Goal: Obtain resource: Obtain resource

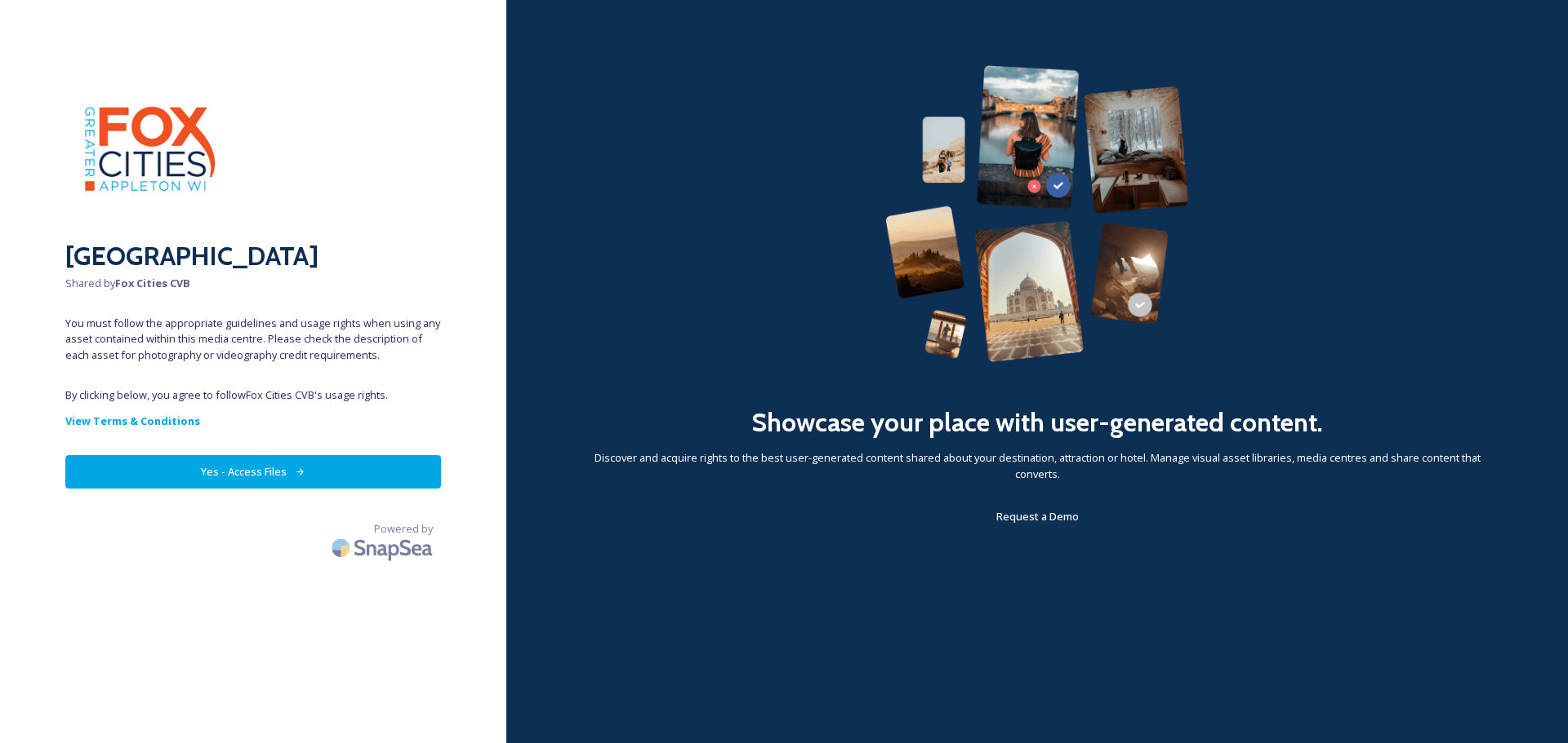
click at [274, 474] on button "Yes - Access Files" at bounding box center [253, 472] width 375 height 33
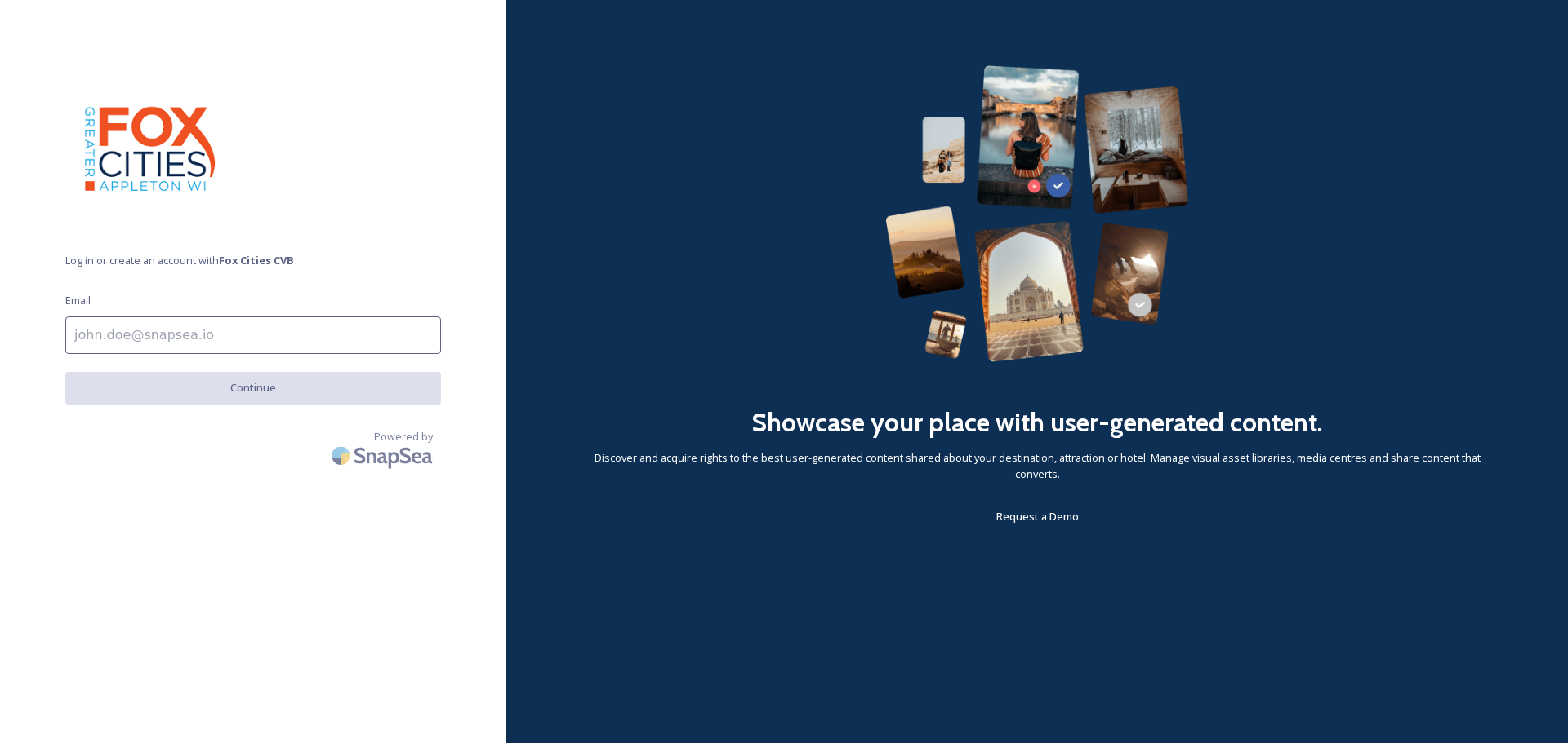
click at [128, 339] on input at bounding box center [253, 335] width 375 height 38
type input "[PERSON_NAME][EMAIL_ADDRESS][DOMAIN_NAME]"
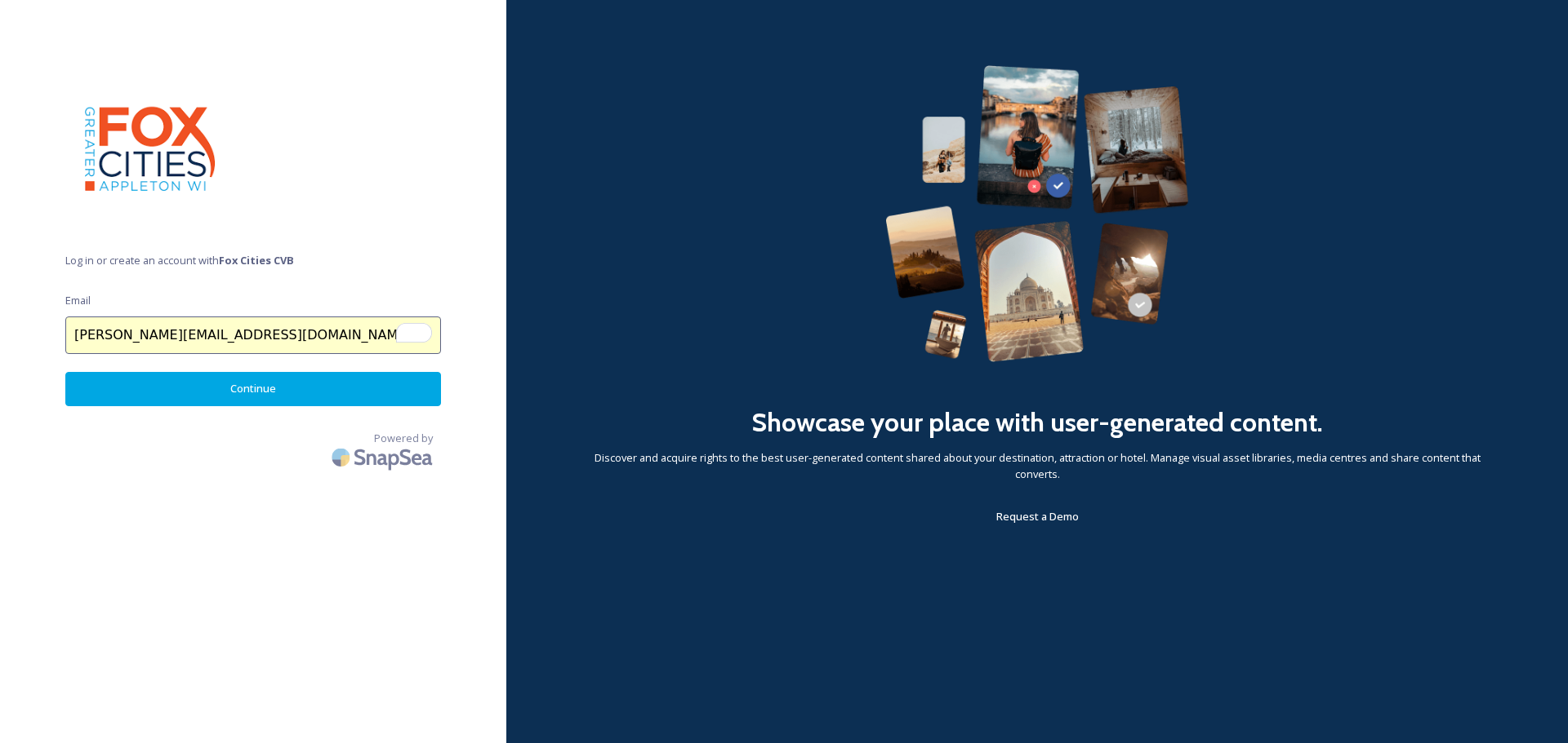
click at [255, 394] on button "Continue" at bounding box center [253, 389] width 375 height 33
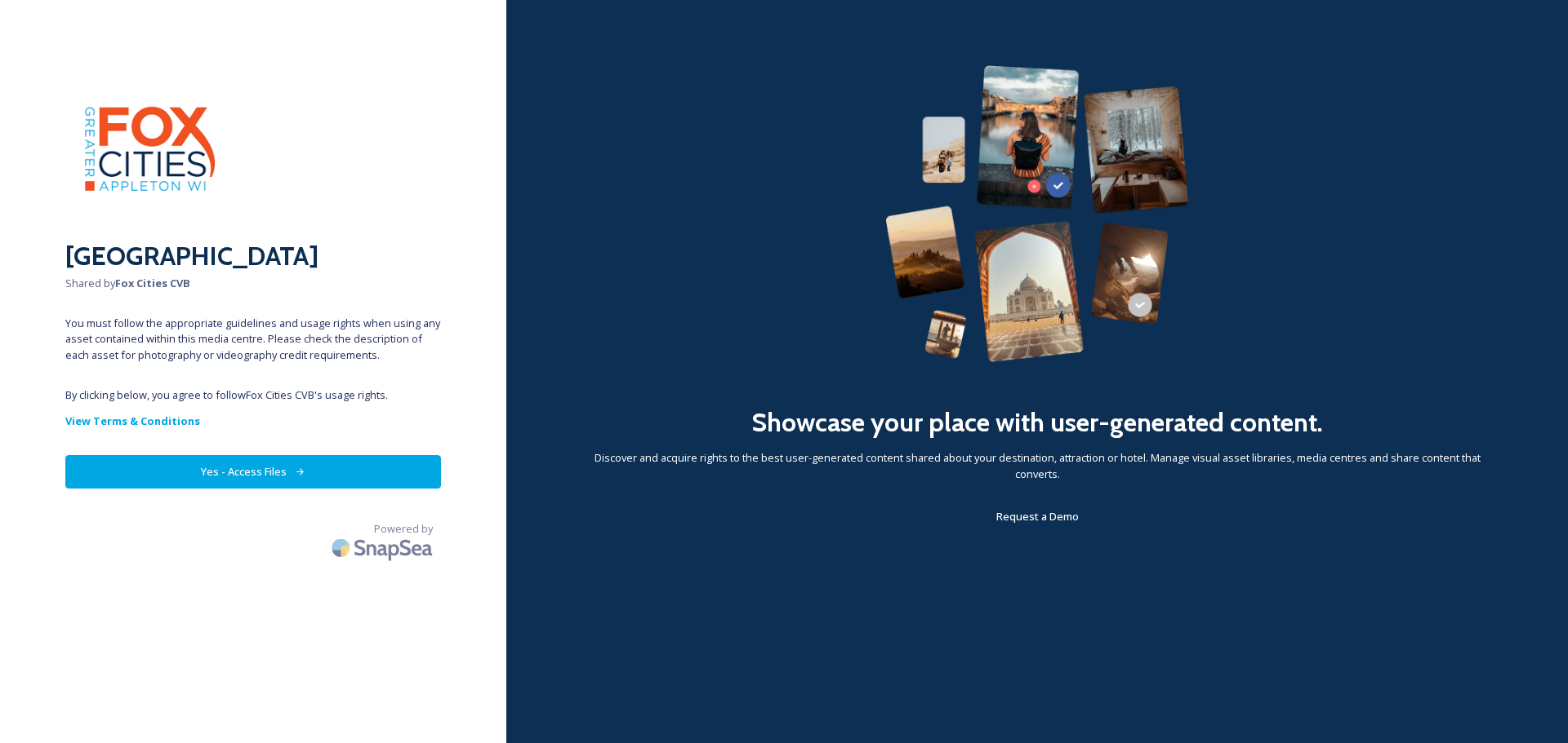
click at [250, 473] on button "Yes - Access Files" at bounding box center [253, 472] width 375 height 33
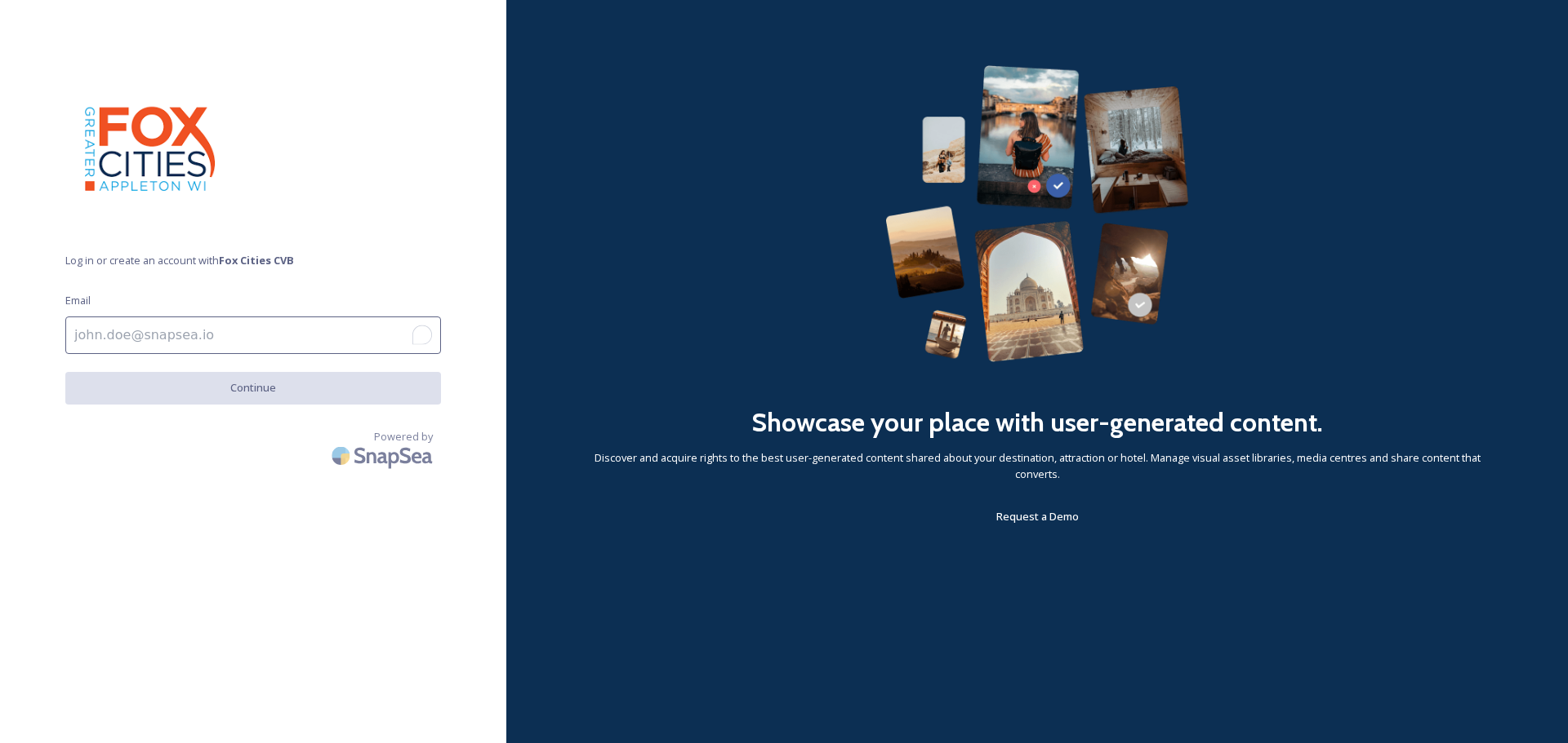
click at [125, 335] on input "To enrich screen reader interactions, please activate Accessibility in Grammarl…" at bounding box center [253, 335] width 375 height 38
type input "[EMAIL_ADDRESS][DOMAIN_NAME]"
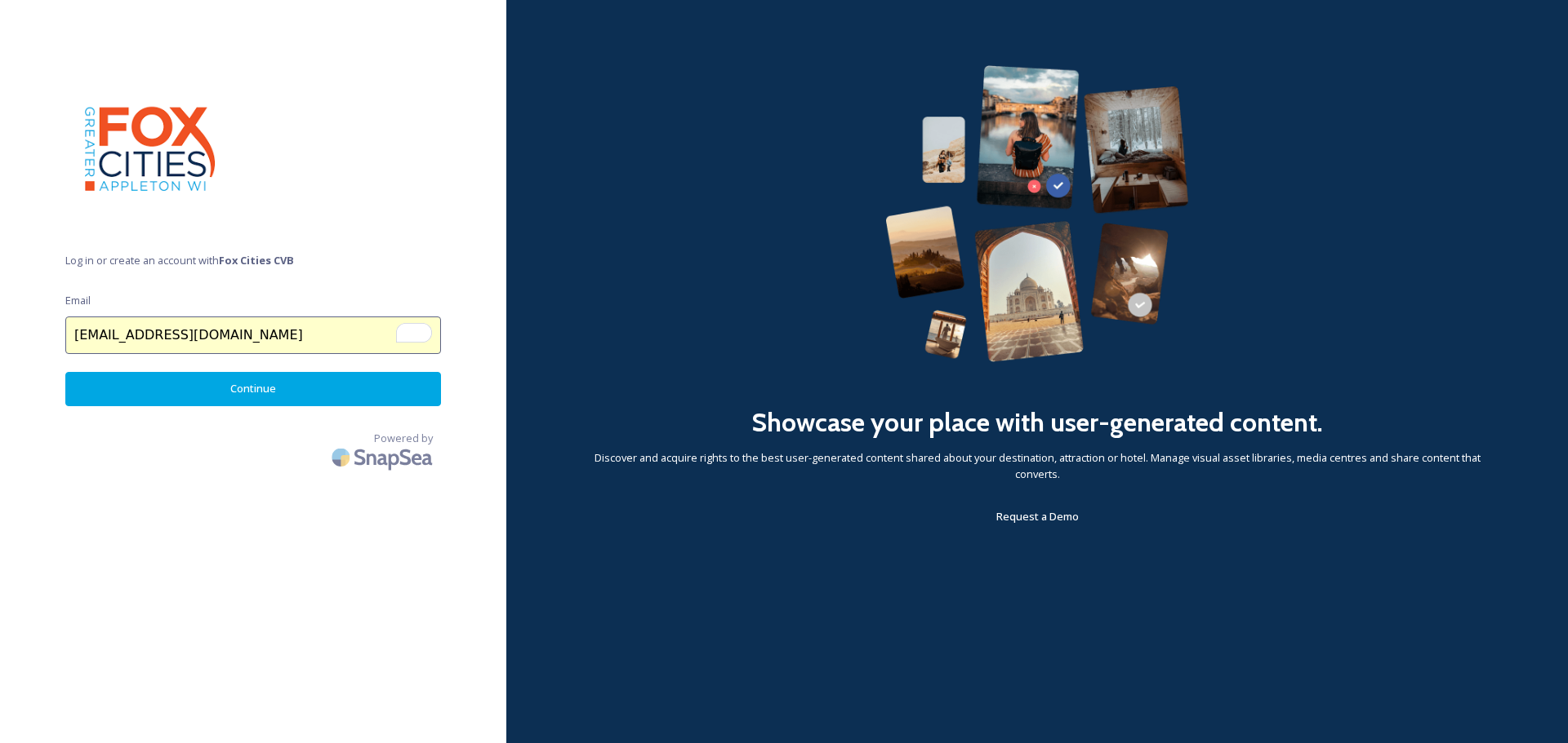
click at [253, 389] on button "Continue" at bounding box center [253, 389] width 375 height 33
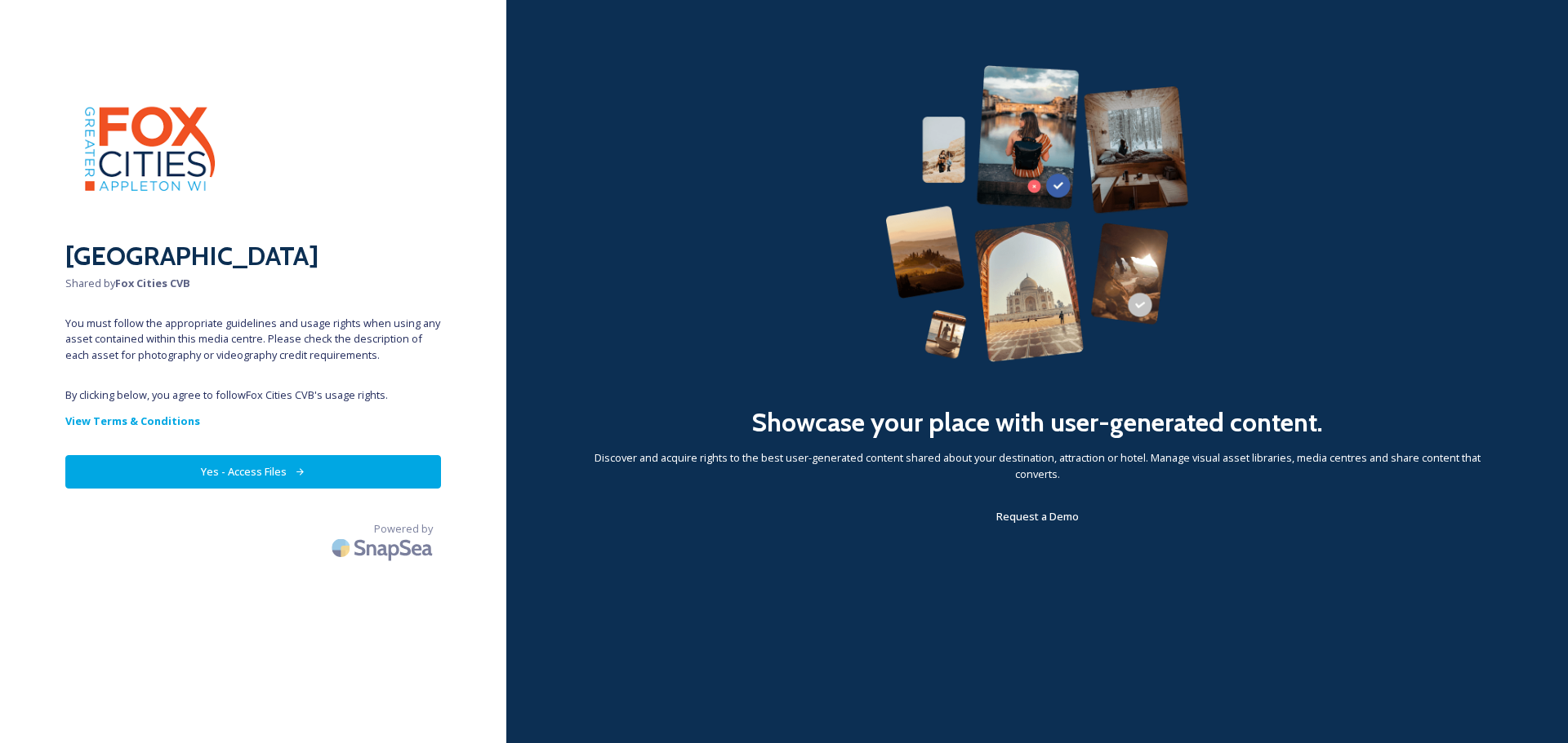
click at [259, 466] on button "Yes - Access Files" at bounding box center [253, 472] width 375 height 33
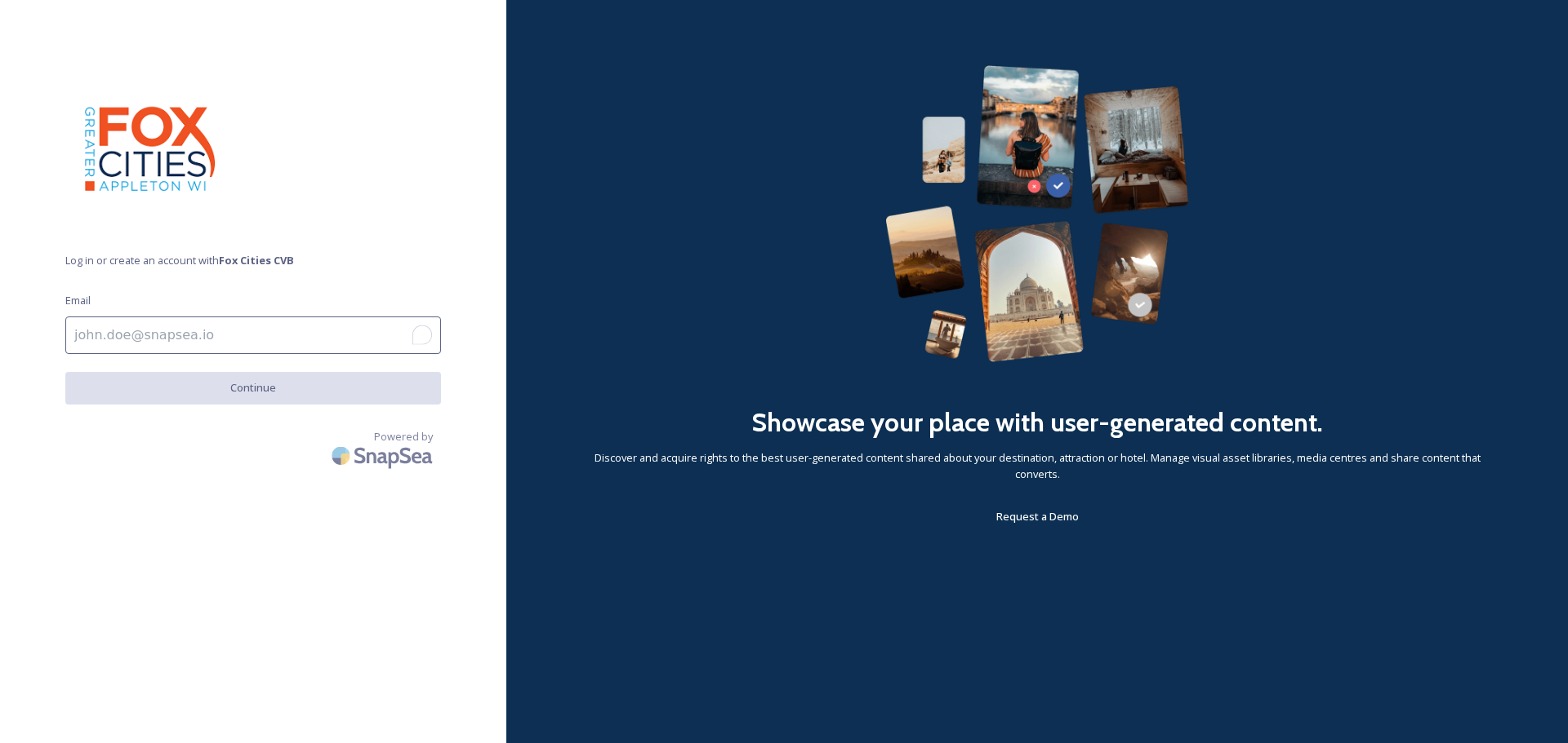
click at [148, 337] on input "To enrich screen reader interactions, please activate Accessibility in Grammarl…" at bounding box center [253, 335] width 375 height 38
type input "[EMAIL_ADDRESS][DOMAIN_NAME]"
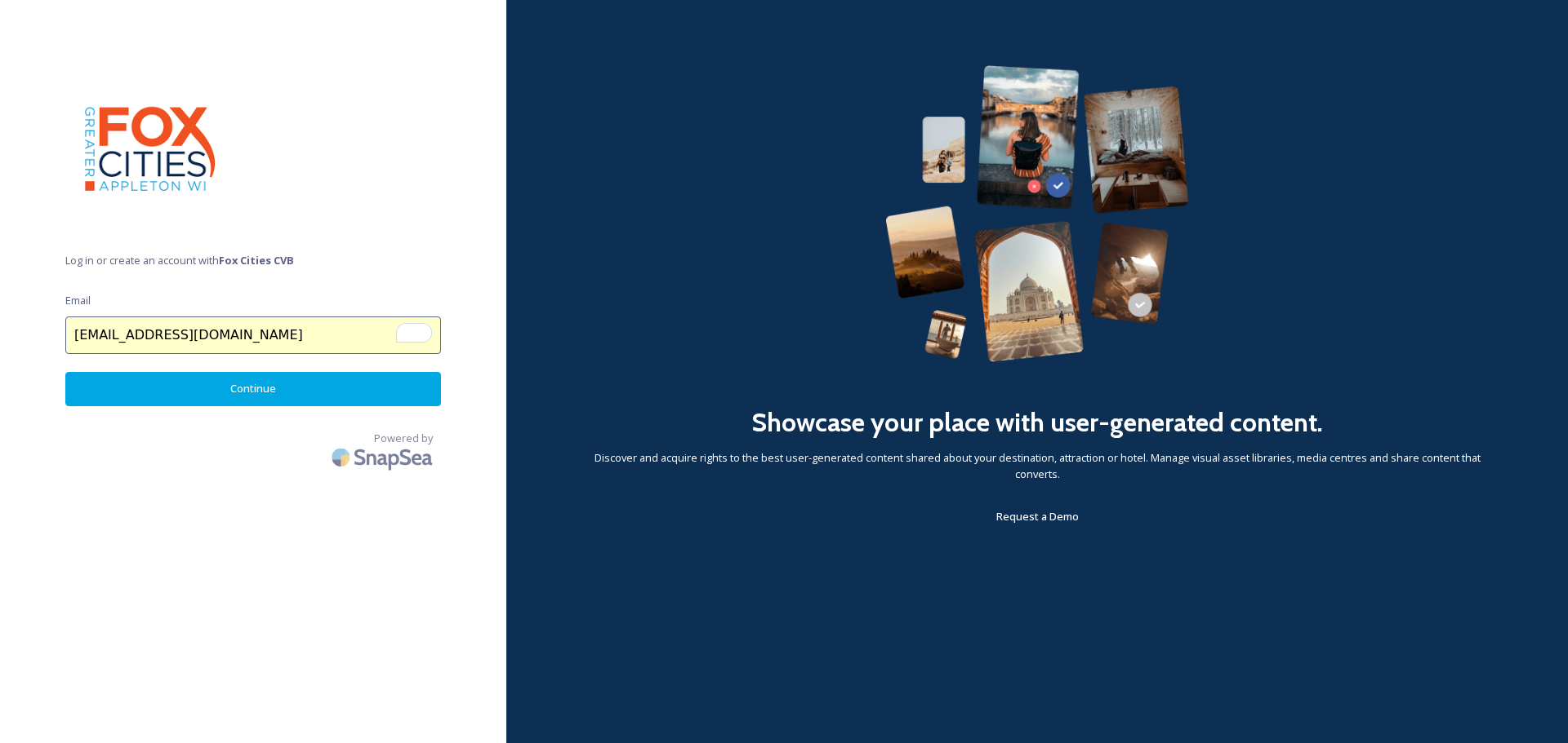
click at [235, 391] on button "Continue" at bounding box center [253, 389] width 375 height 33
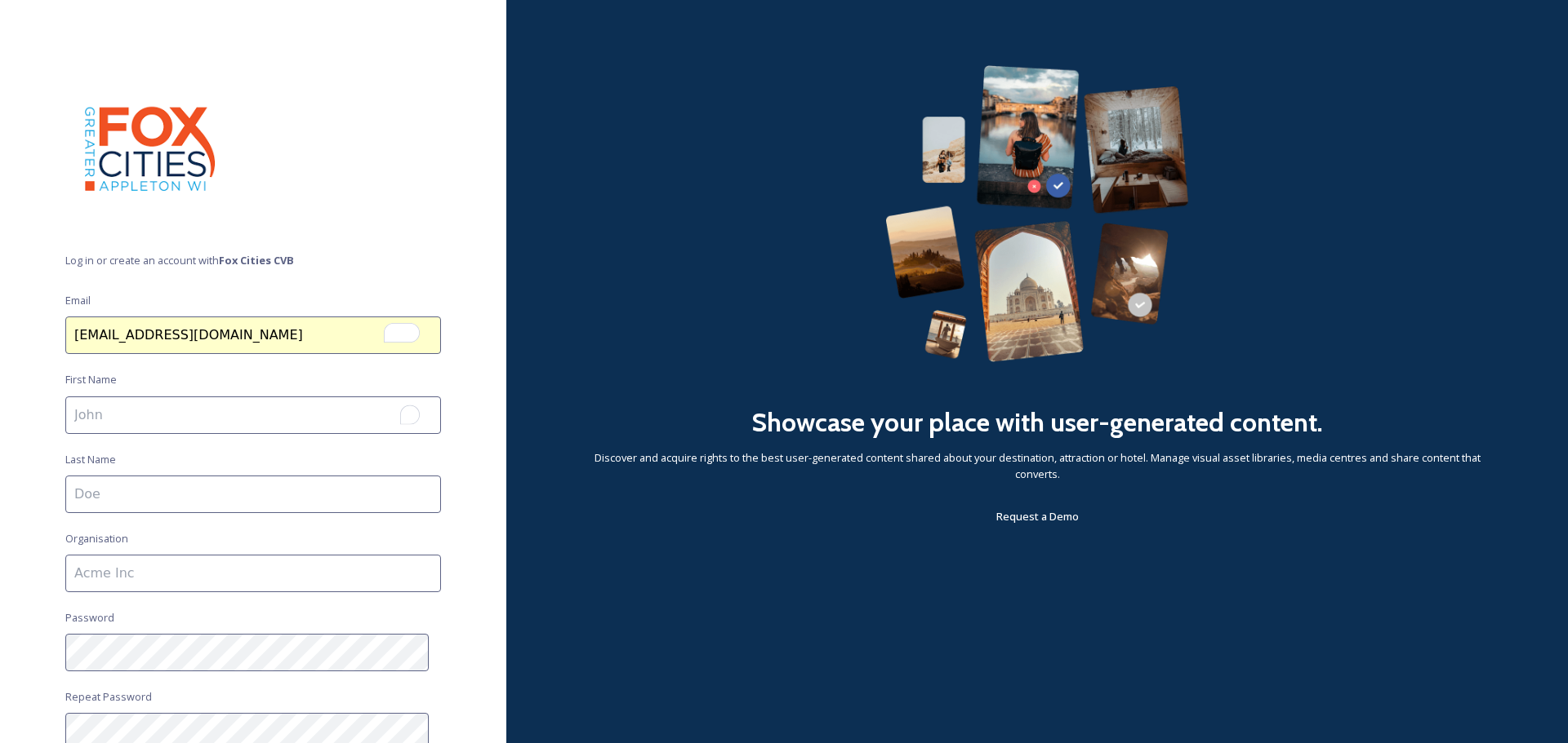
click at [130, 420] on input "To enrich screen reader interactions, please activate Accessibility in Grammarl…" at bounding box center [253, 415] width 375 height 38
type input "[PERSON_NAME]"
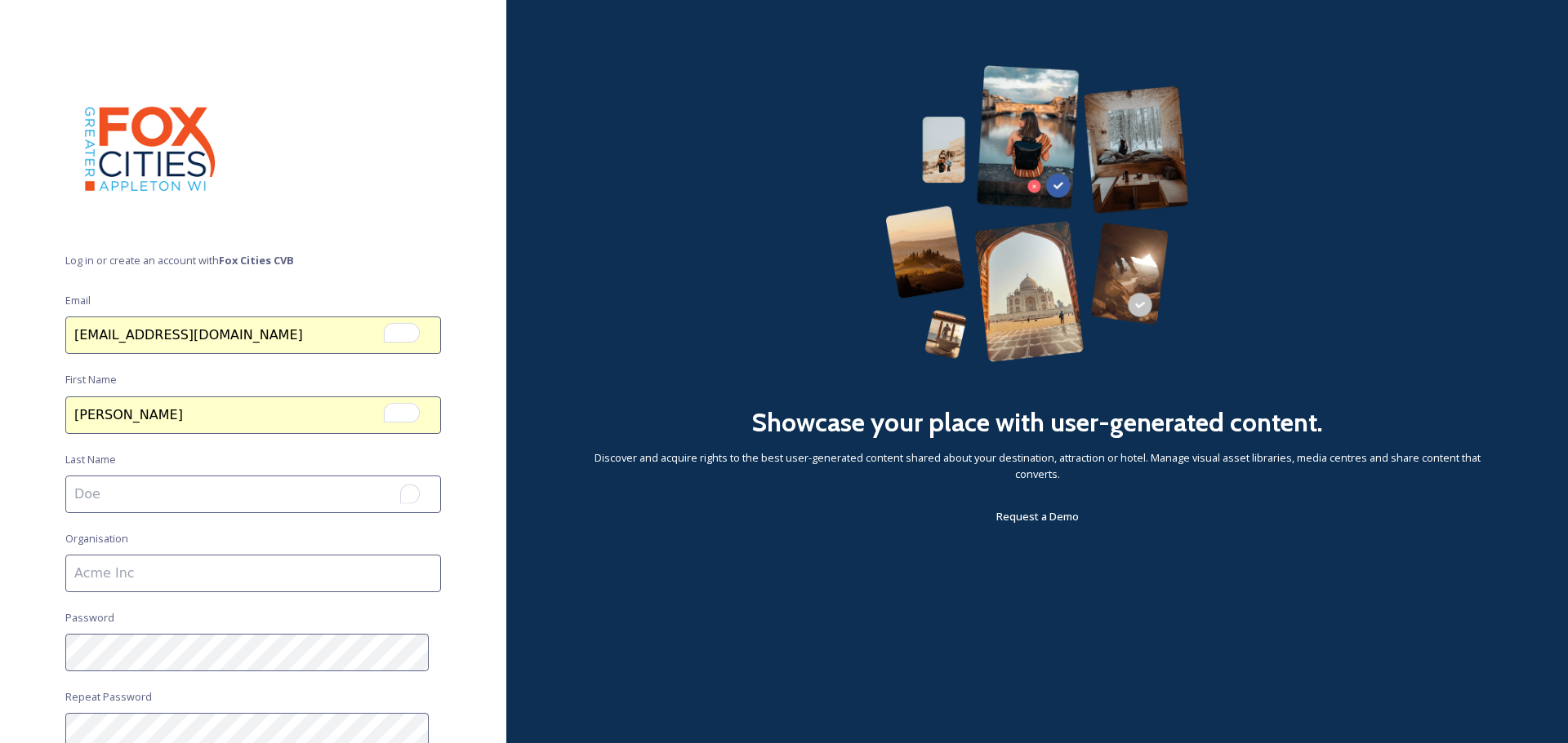
type input "[PERSON_NAME]"
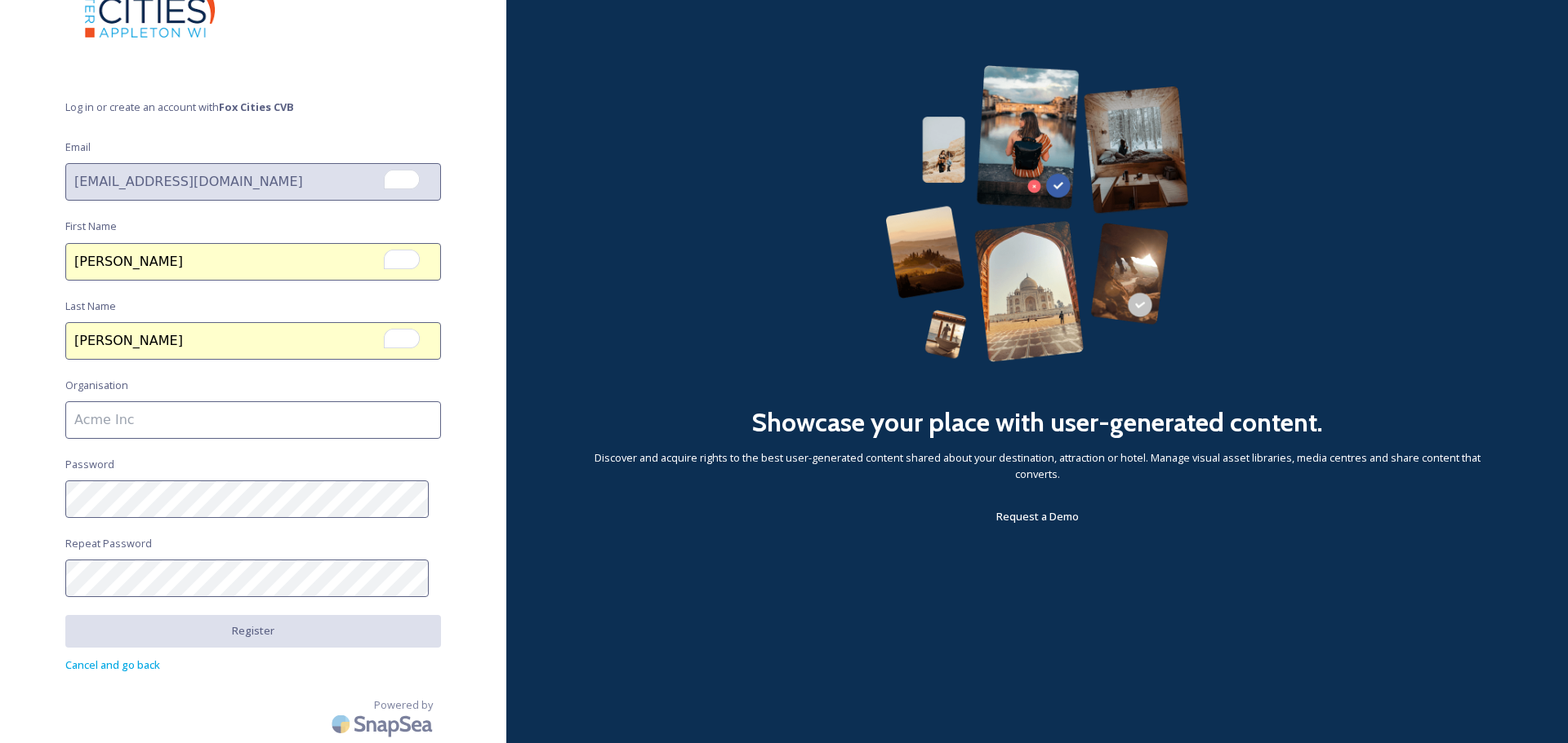
click at [122, 423] on input at bounding box center [253, 420] width 375 height 38
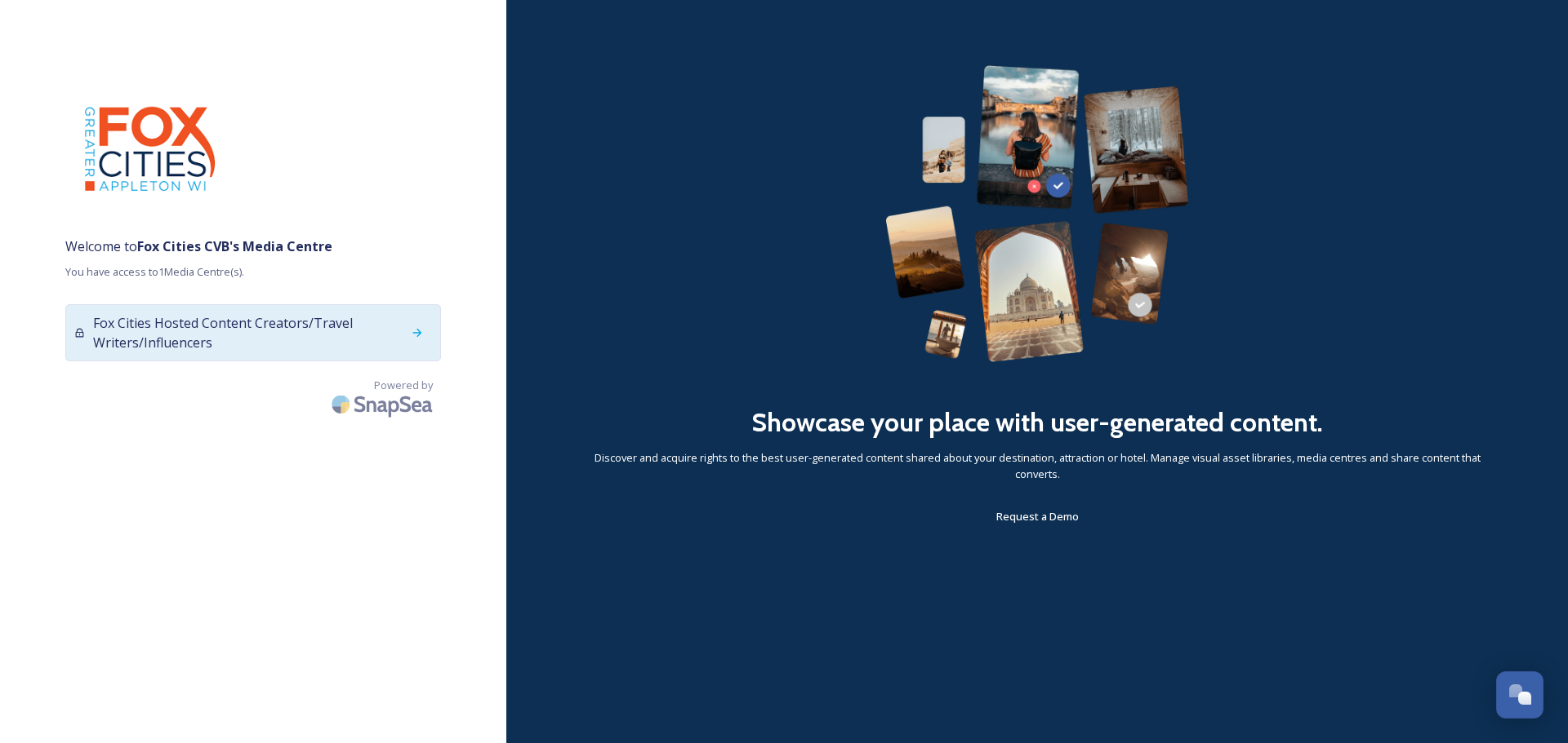
click at [406, 335] on div at bounding box center [417, 333] width 30 height 29
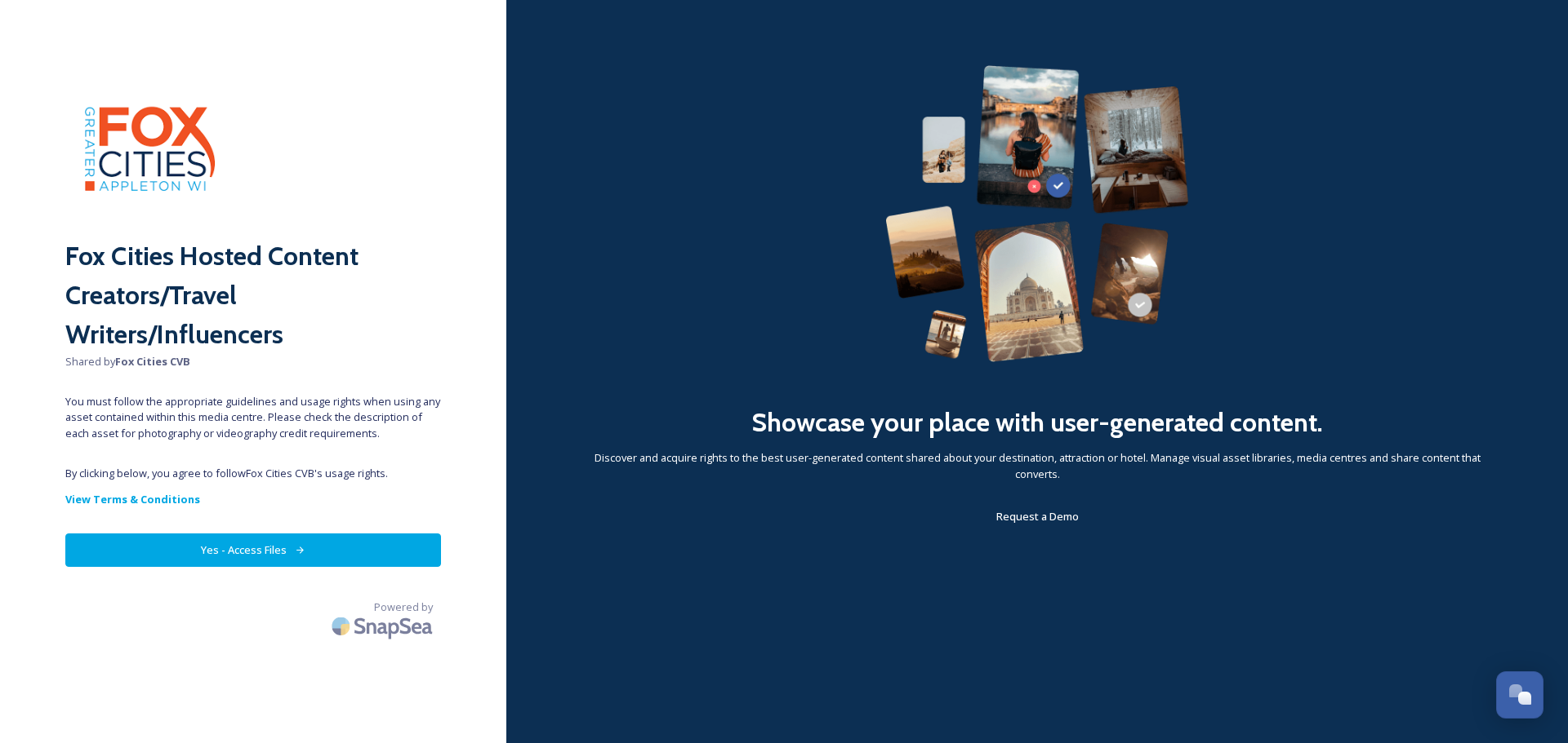
click at [154, 542] on button "Yes - Access Files" at bounding box center [253, 550] width 375 height 33
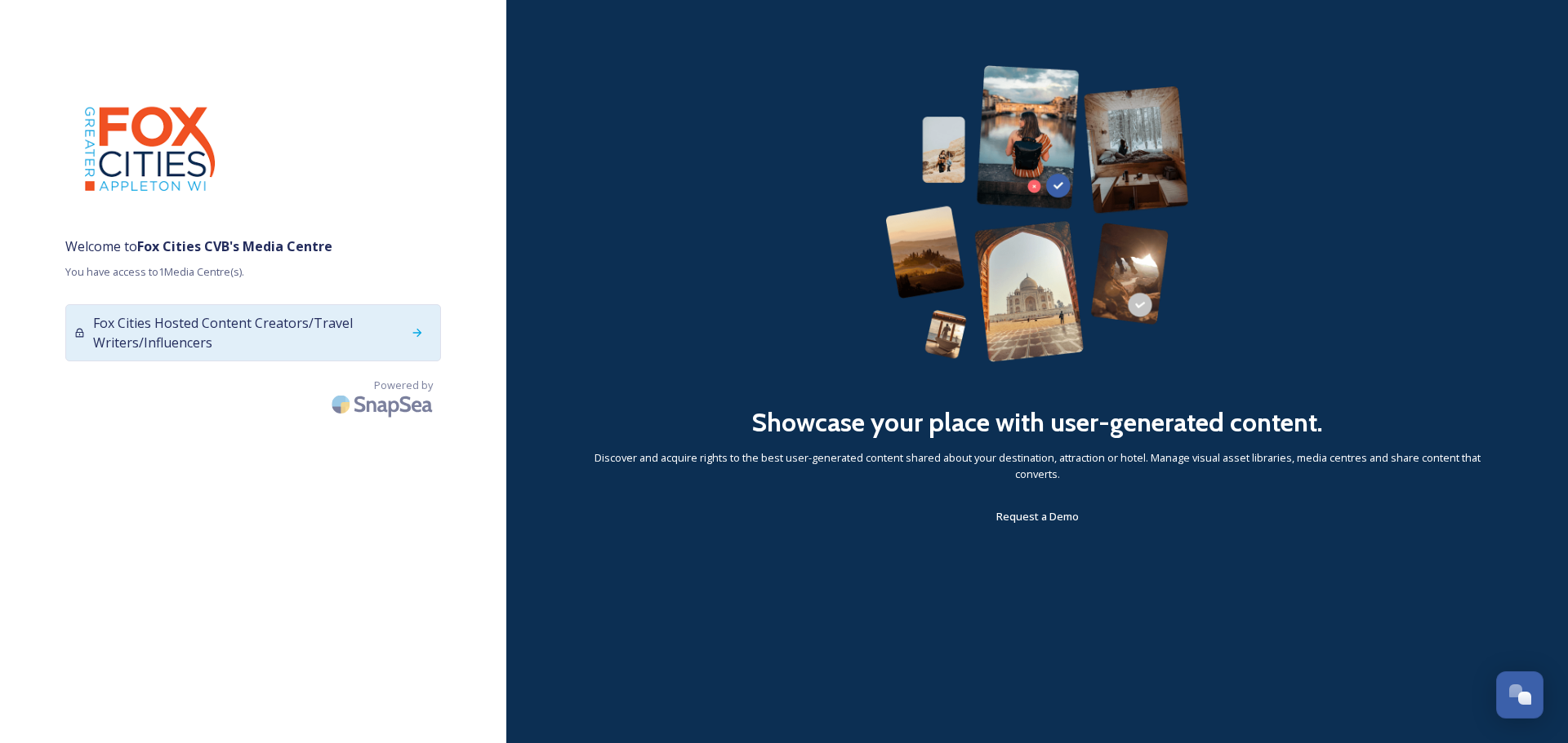
click at [237, 343] on span "Fox Cities Hosted Content Creators/Travel Writers/Influencers" at bounding box center [247, 333] width 309 height 39
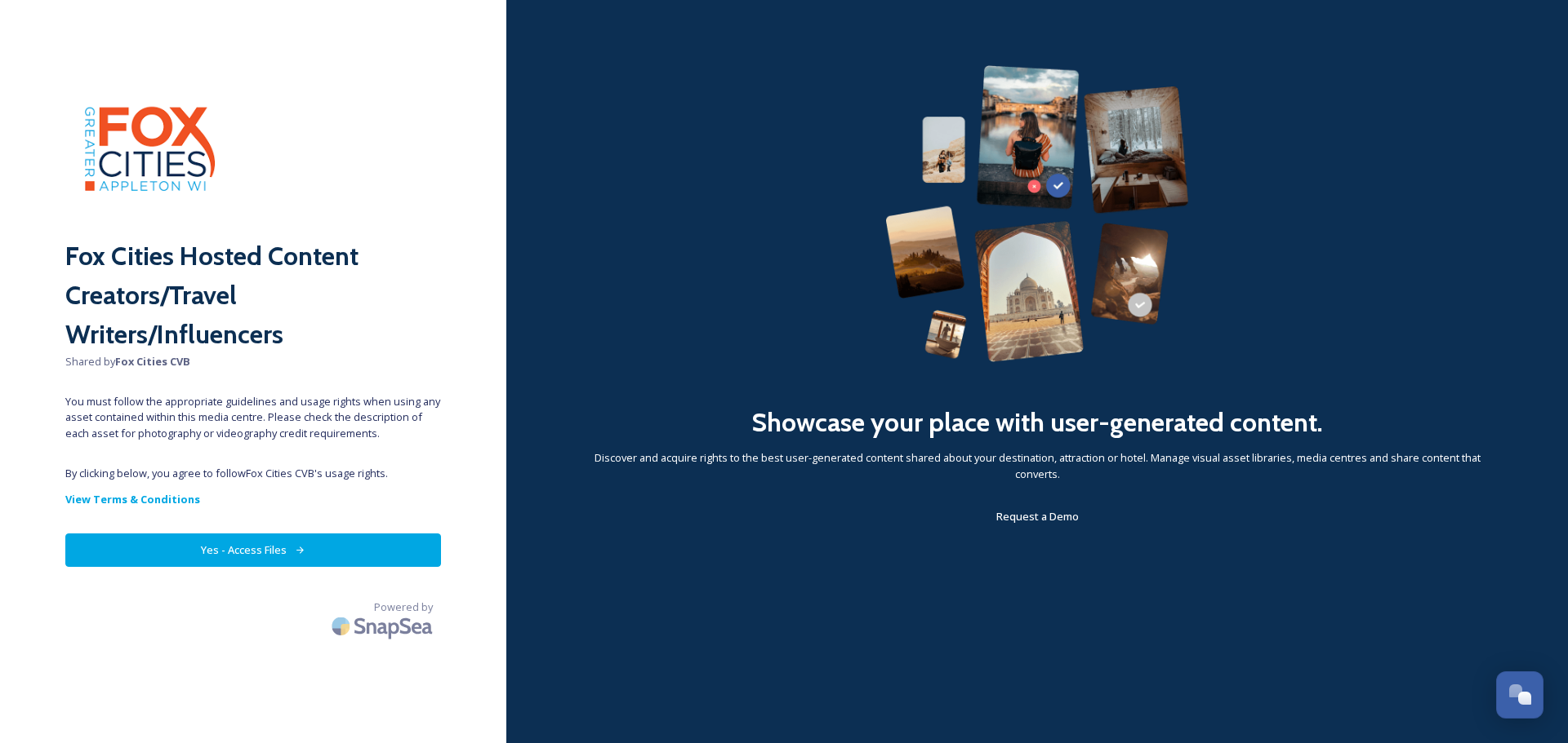
click at [266, 554] on button "Yes - Access Files" at bounding box center [253, 550] width 375 height 33
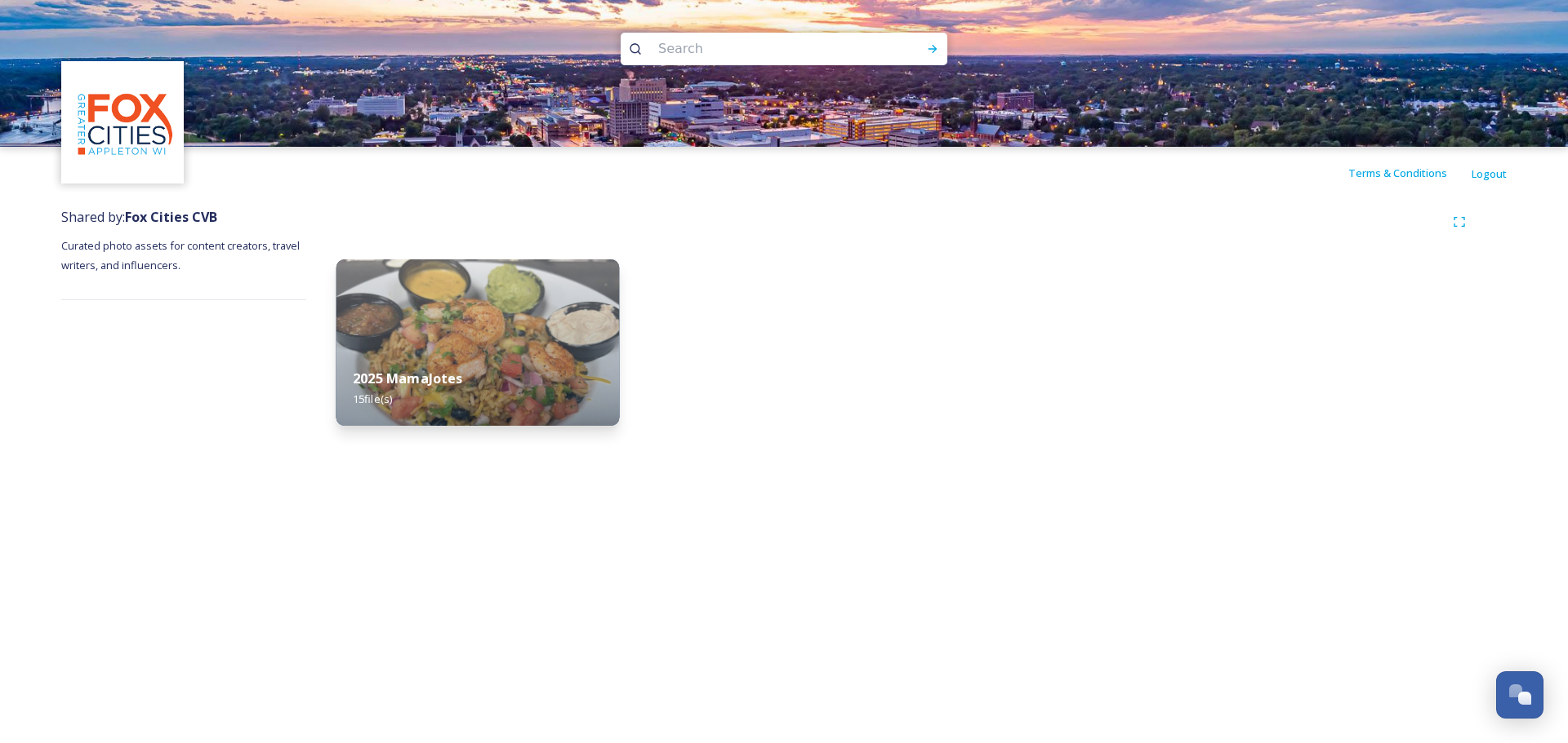
click at [463, 322] on img at bounding box center [478, 342] width 283 height 167
